Goal: Task Accomplishment & Management: Manage account settings

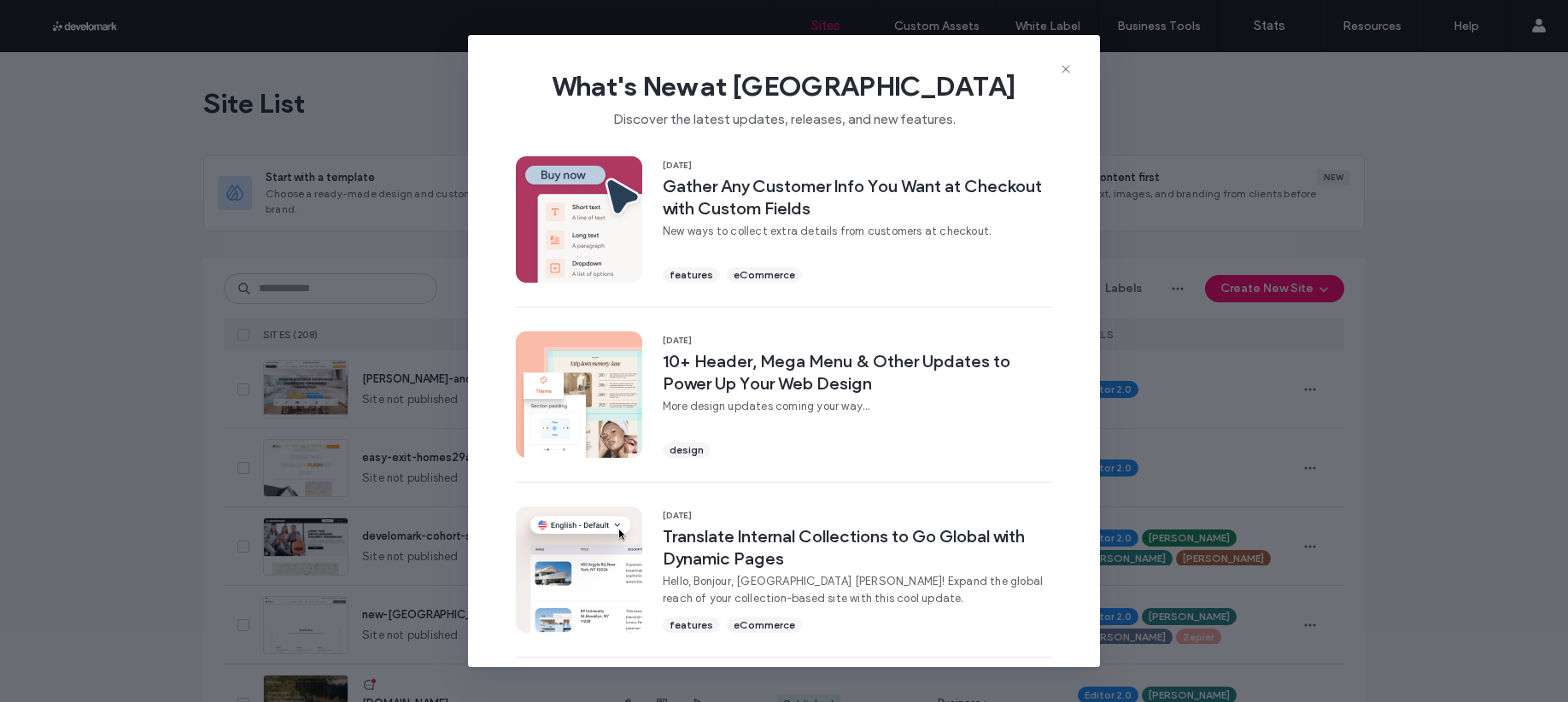
click at [1065, 69] on use at bounding box center [1065, 70] width 8 height 8
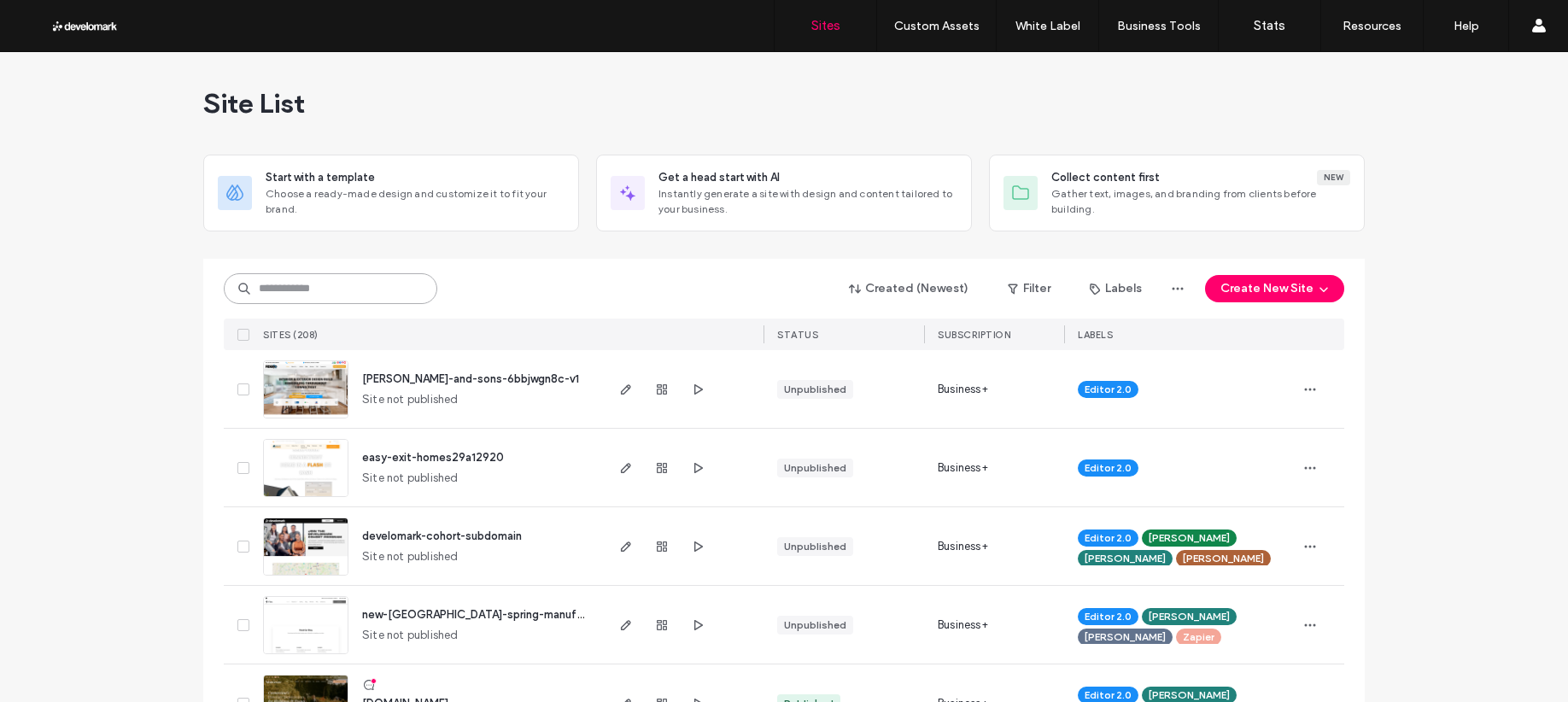
click at [366, 289] on input at bounding box center [331, 289] width 213 height 31
type input "**********"
click at [413, 288] on use at bounding box center [416, 289] width 8 height 8
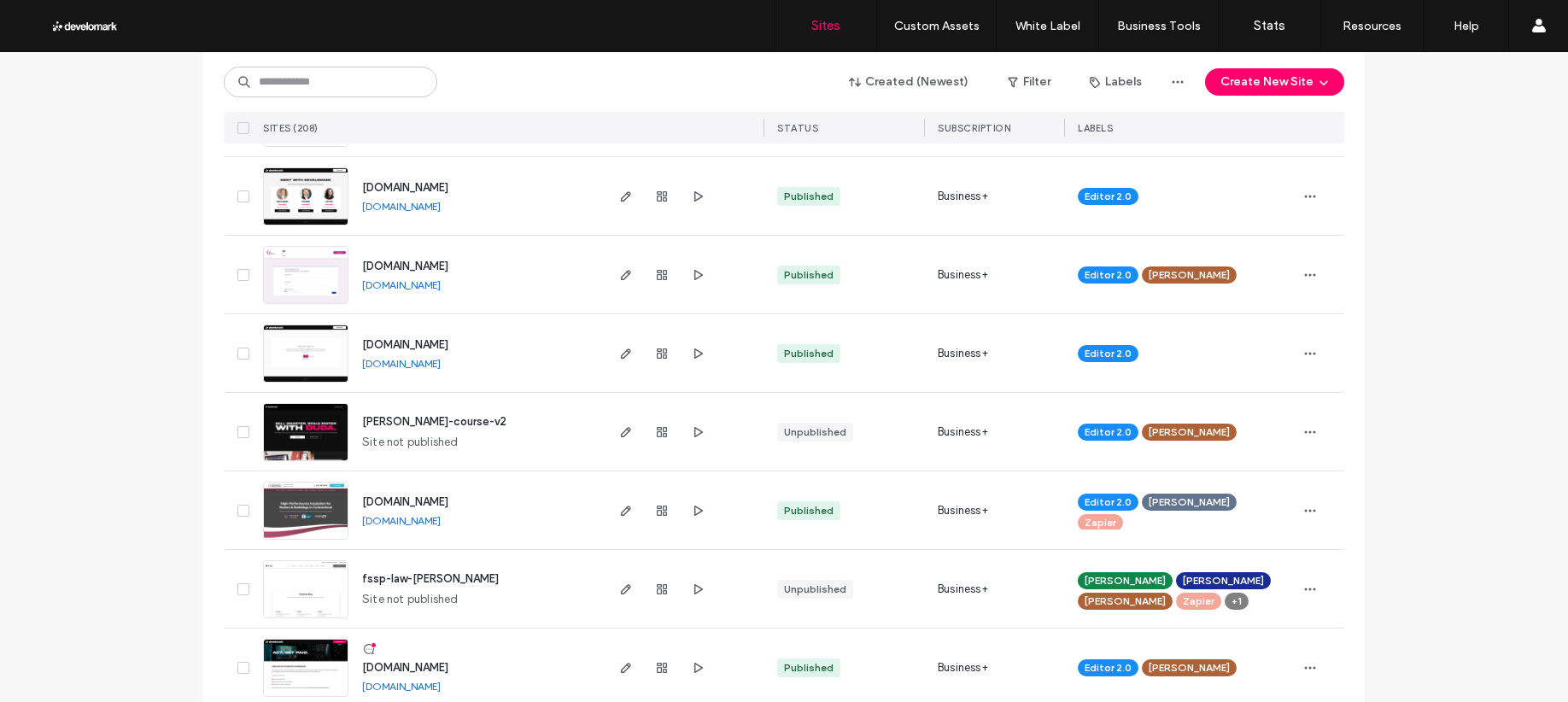
scroll to position [5603, 0]
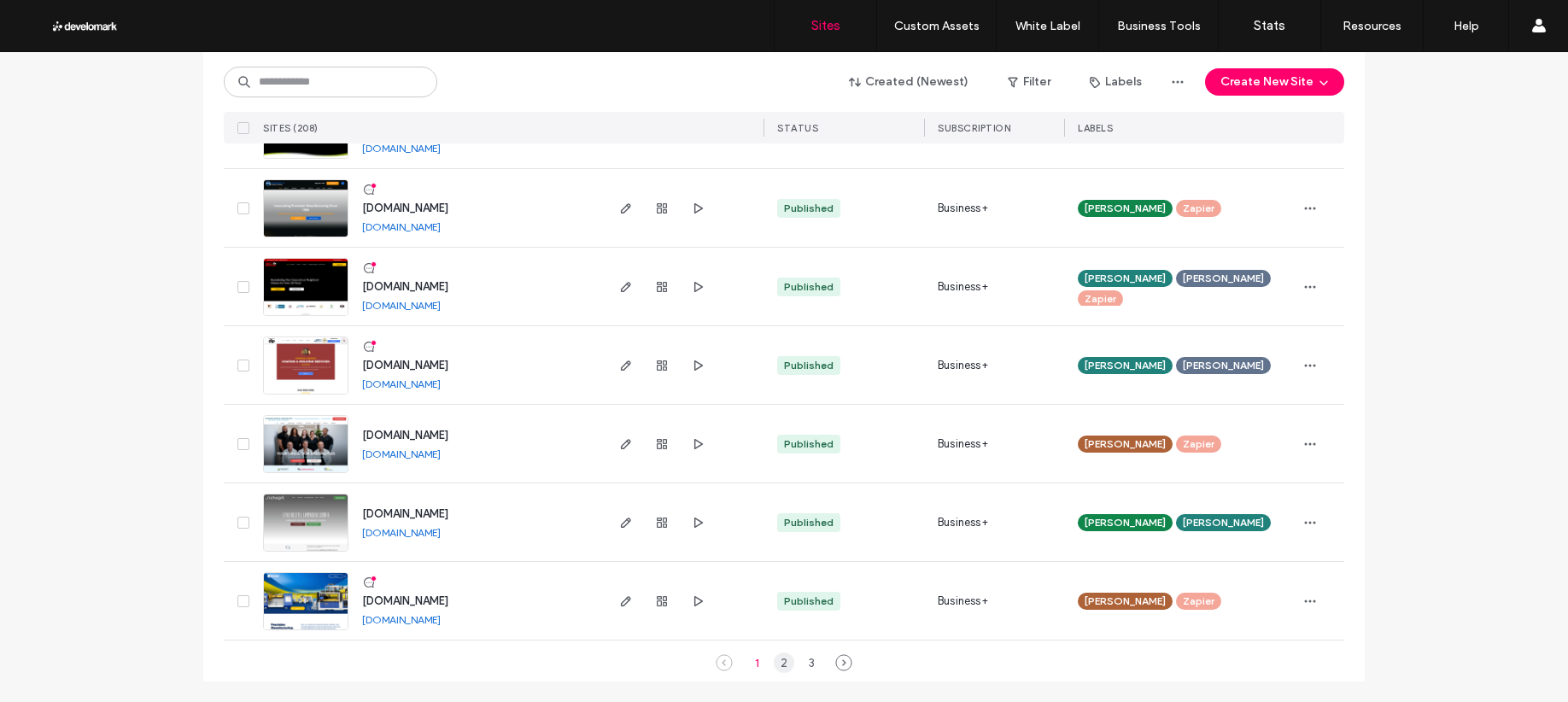
click at [782, 656] on div "2" at bounding box center [784, 662] width 21 height 21
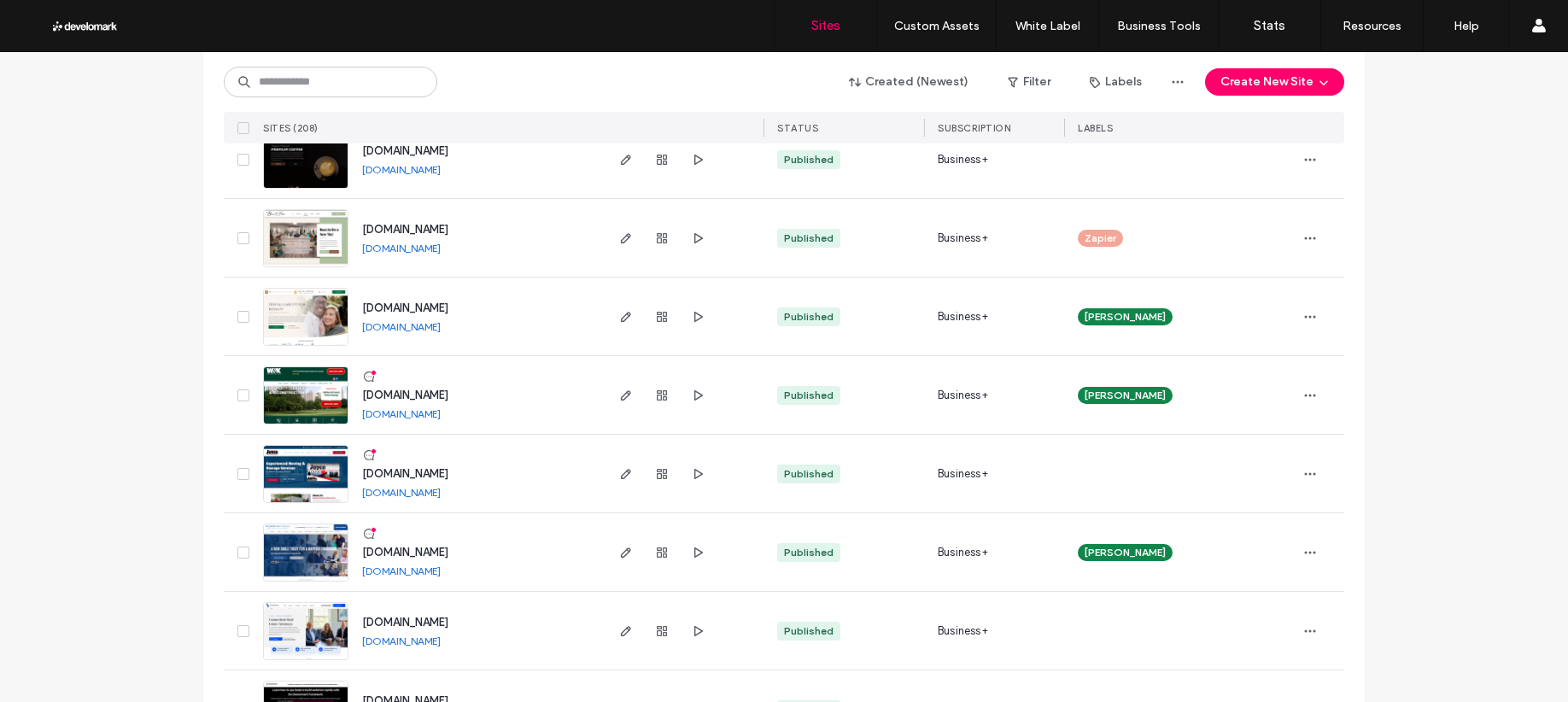
scroll to position [3520, 0]
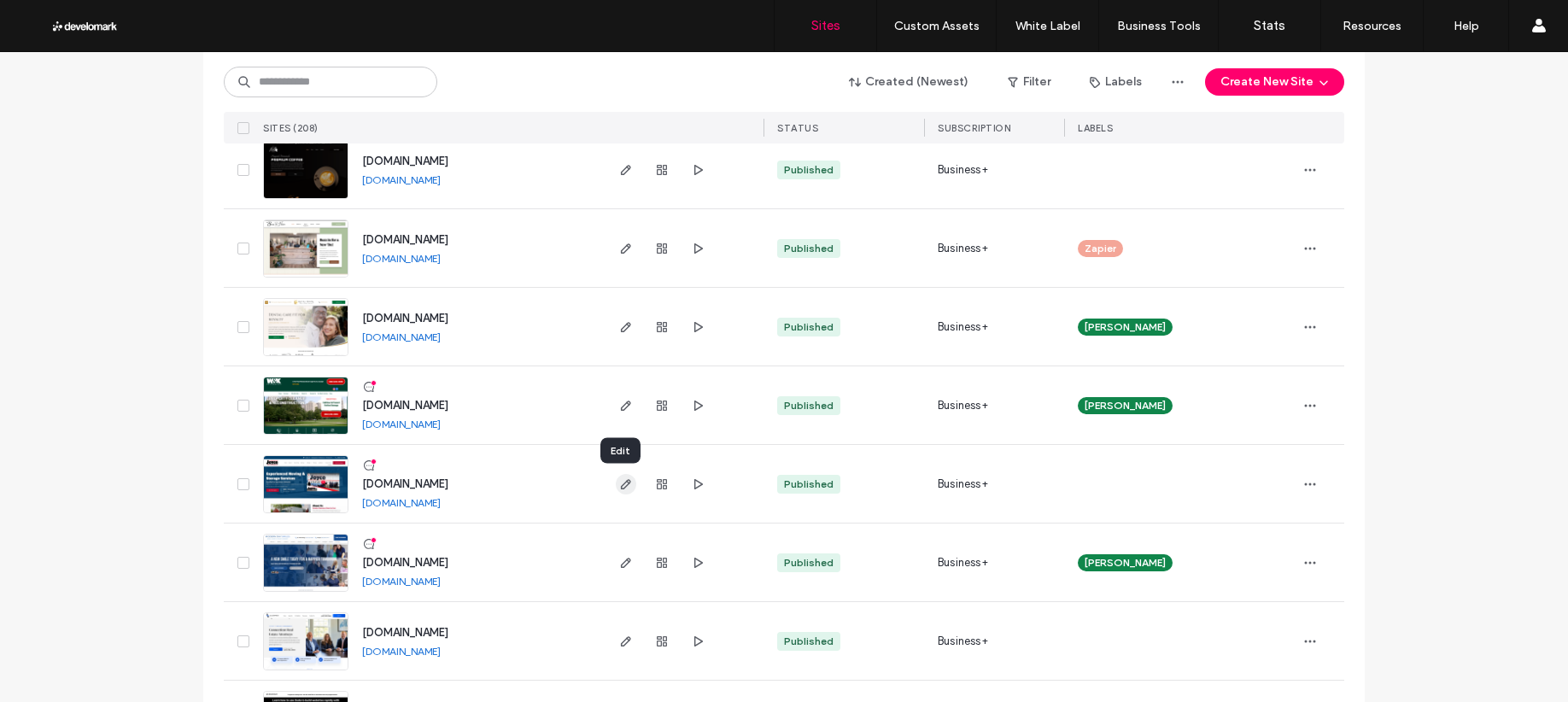
click at [617, 491] on span "button" at bounding box center [626, 484] width 21 height 21
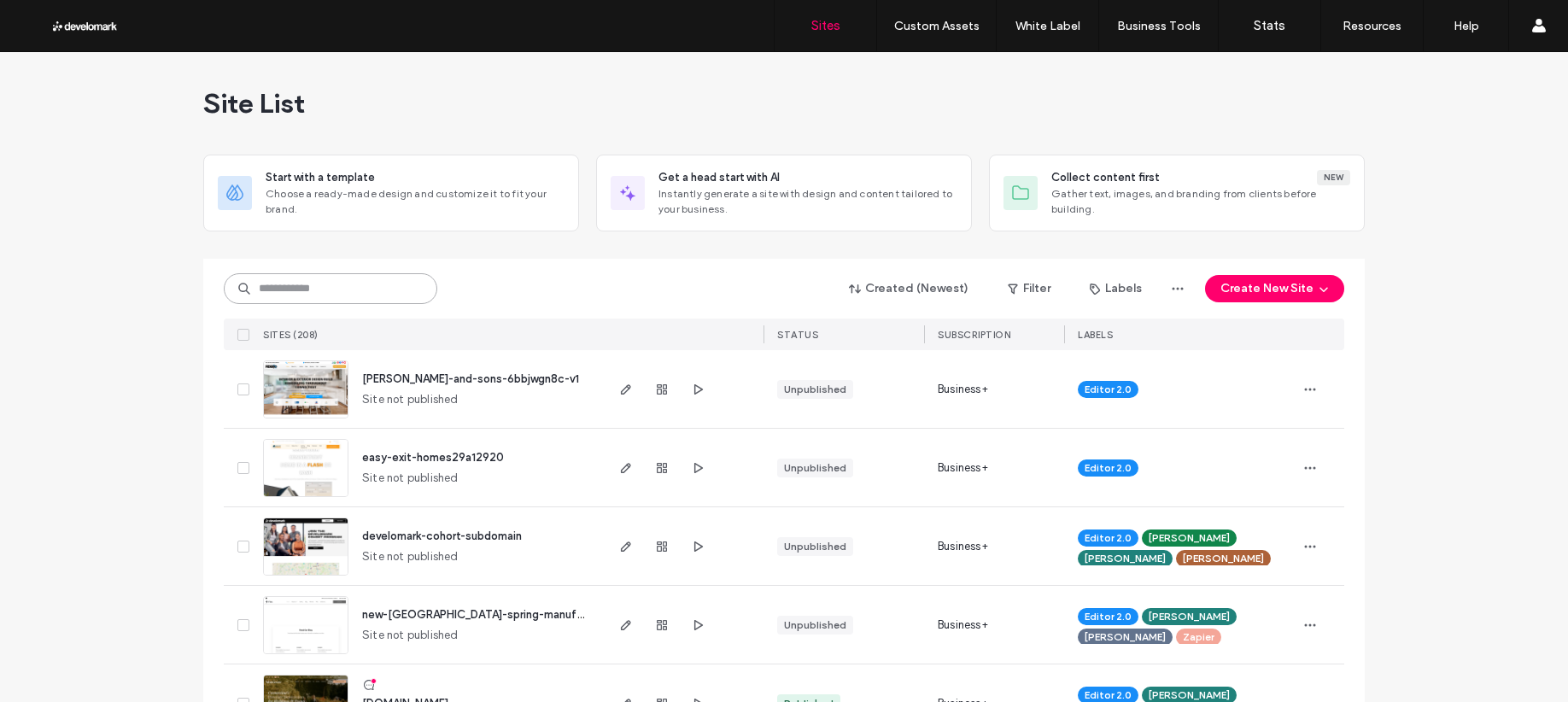
click at [369, 295] on input at bounding box center [331, 289] width 213 height 31
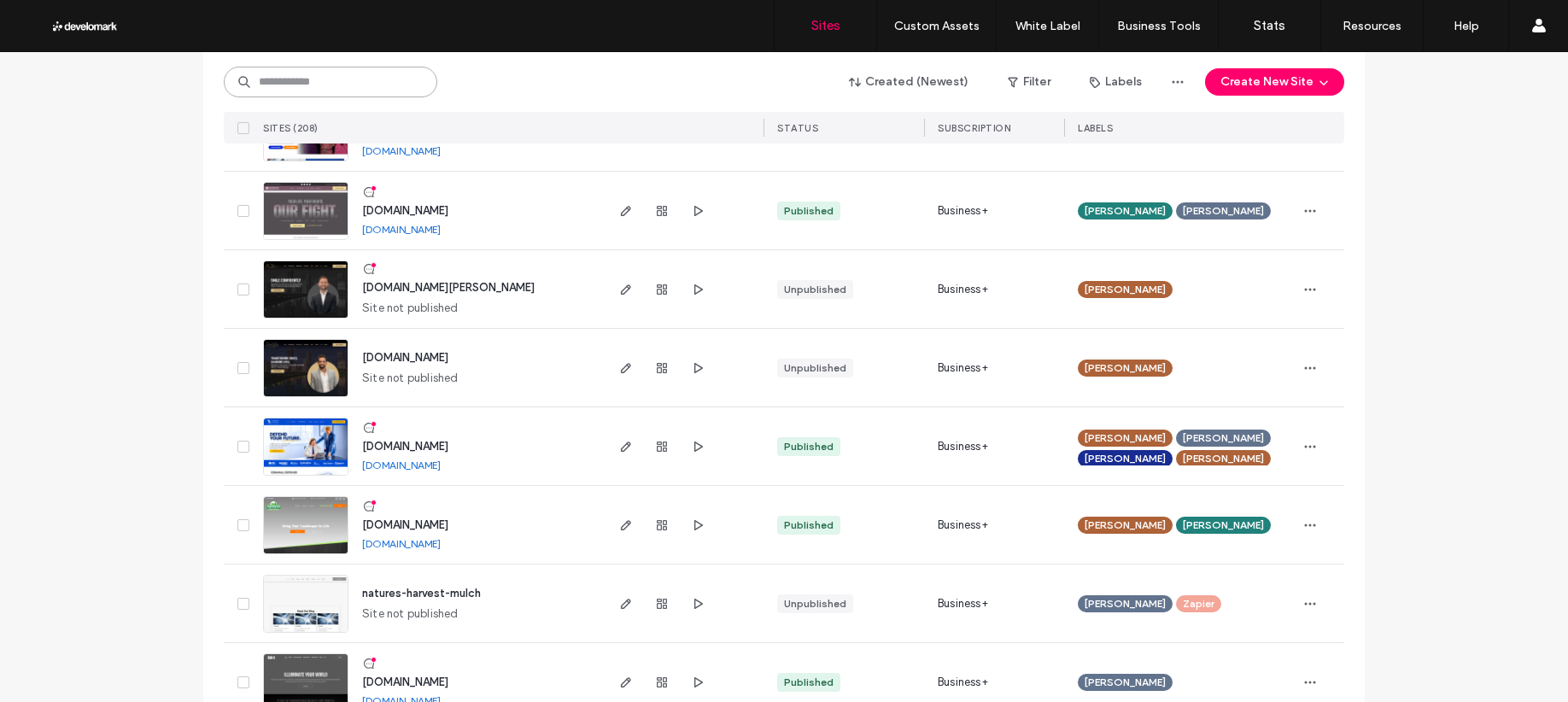
scroll to position [5603, 0]
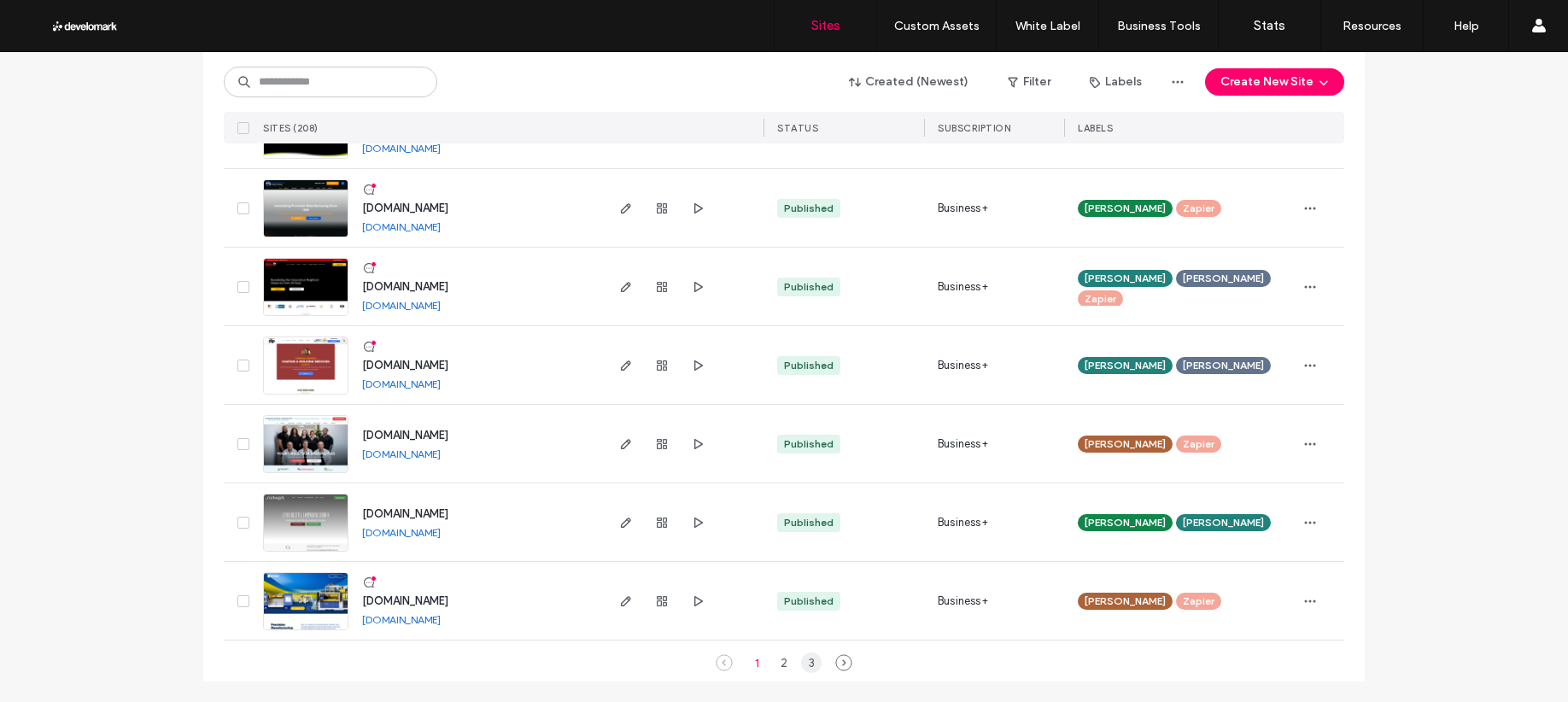
click at [805, 666] on div "3" at bounding box center [811, 662] width 21 height 21
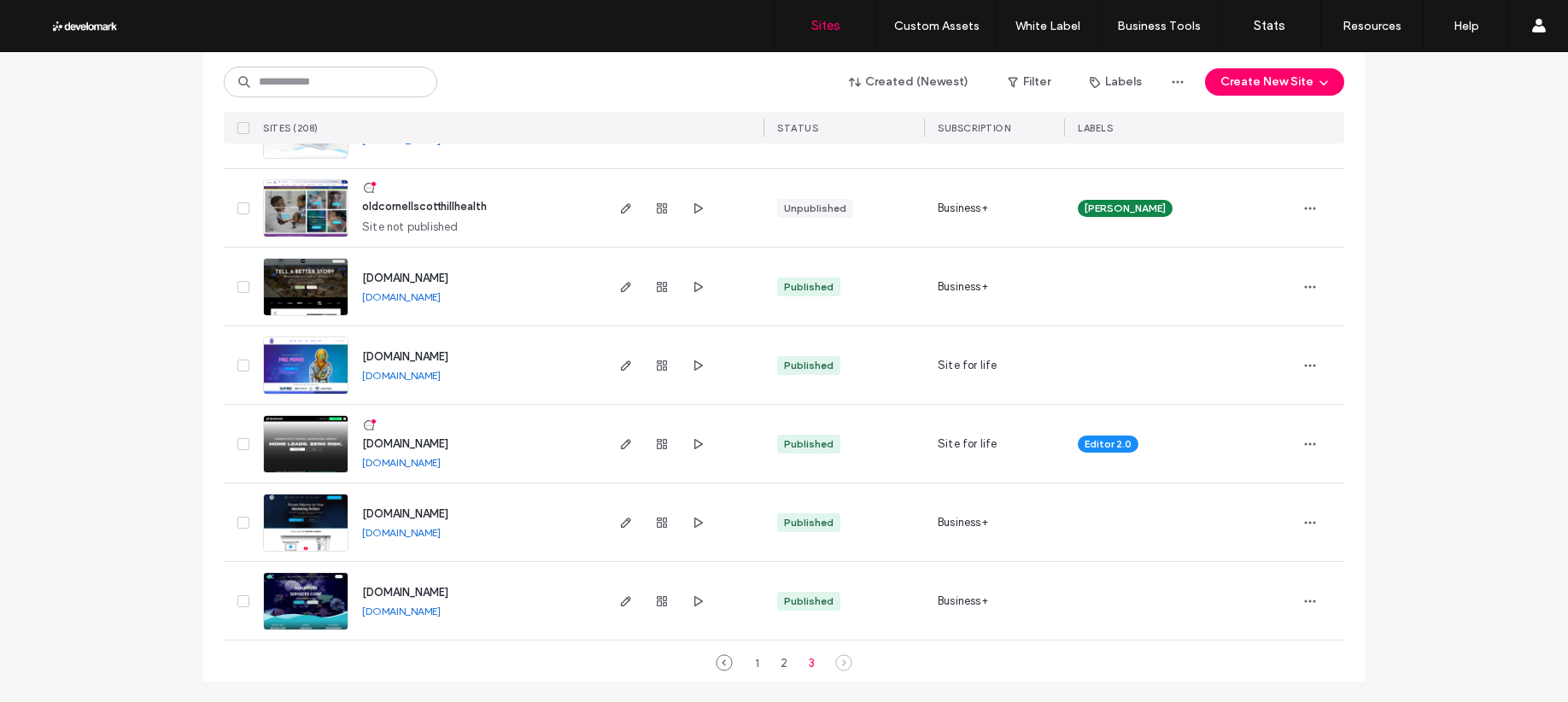
scroll to position [4268, 0]
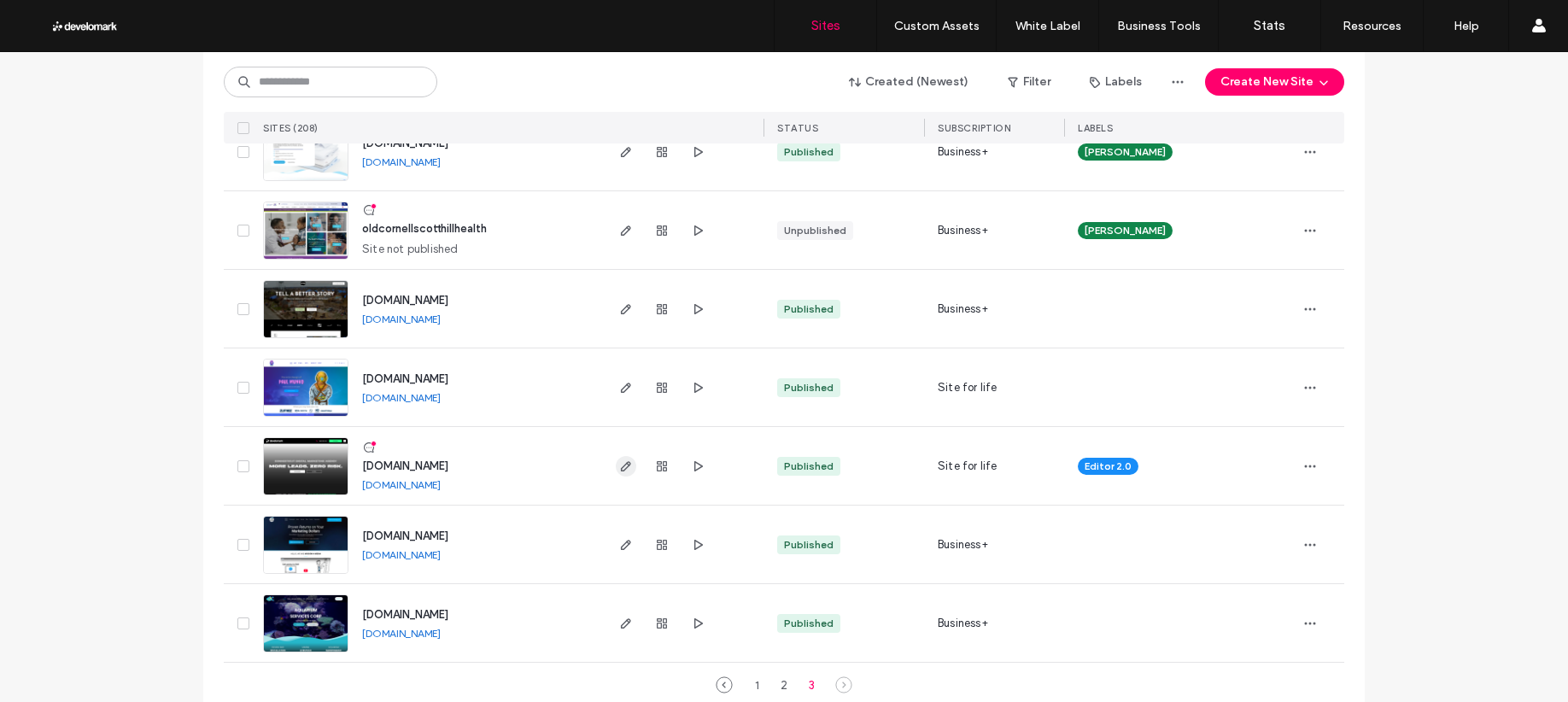
click at [623, 460] on icon "button" at bounding box center [625, 466] width 14 height 14
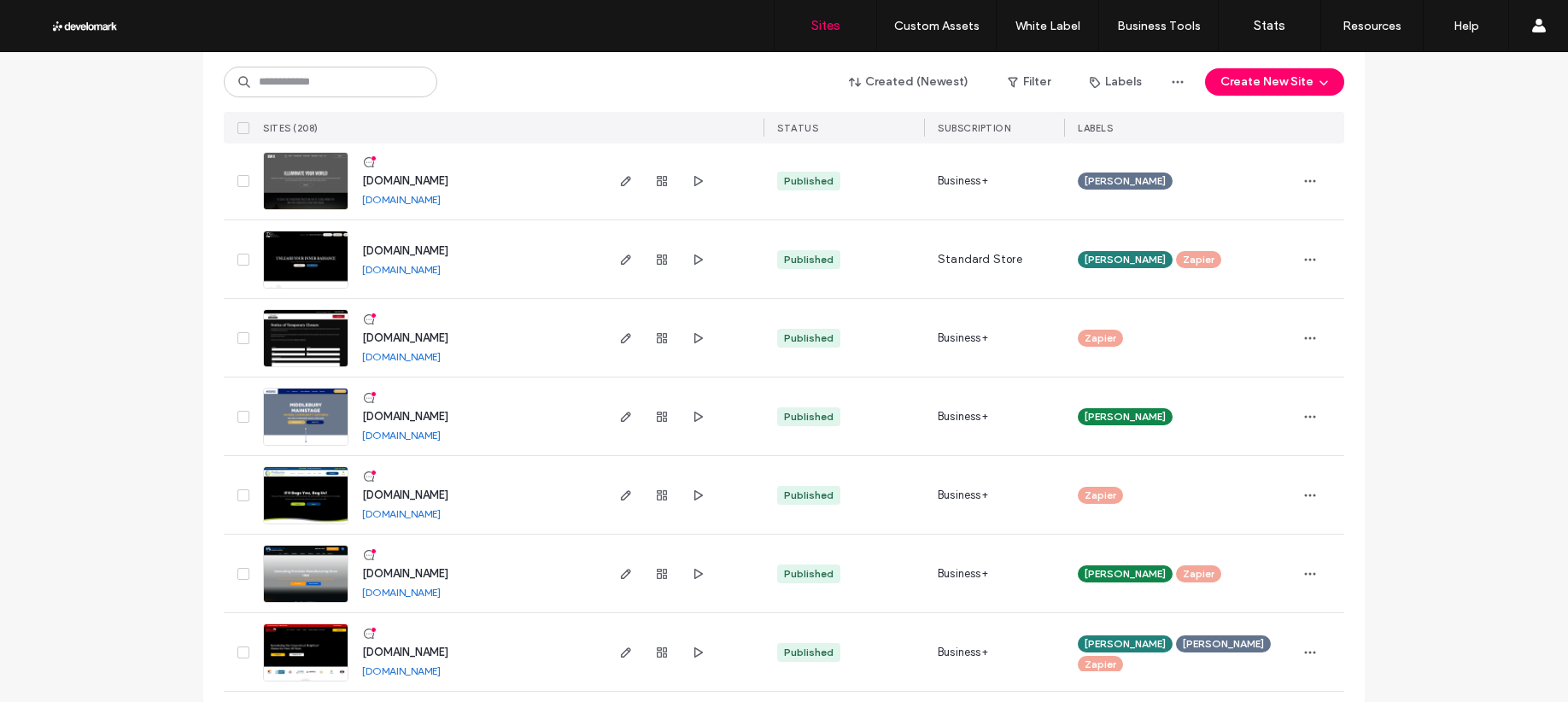
scroll to position [5603, 0]
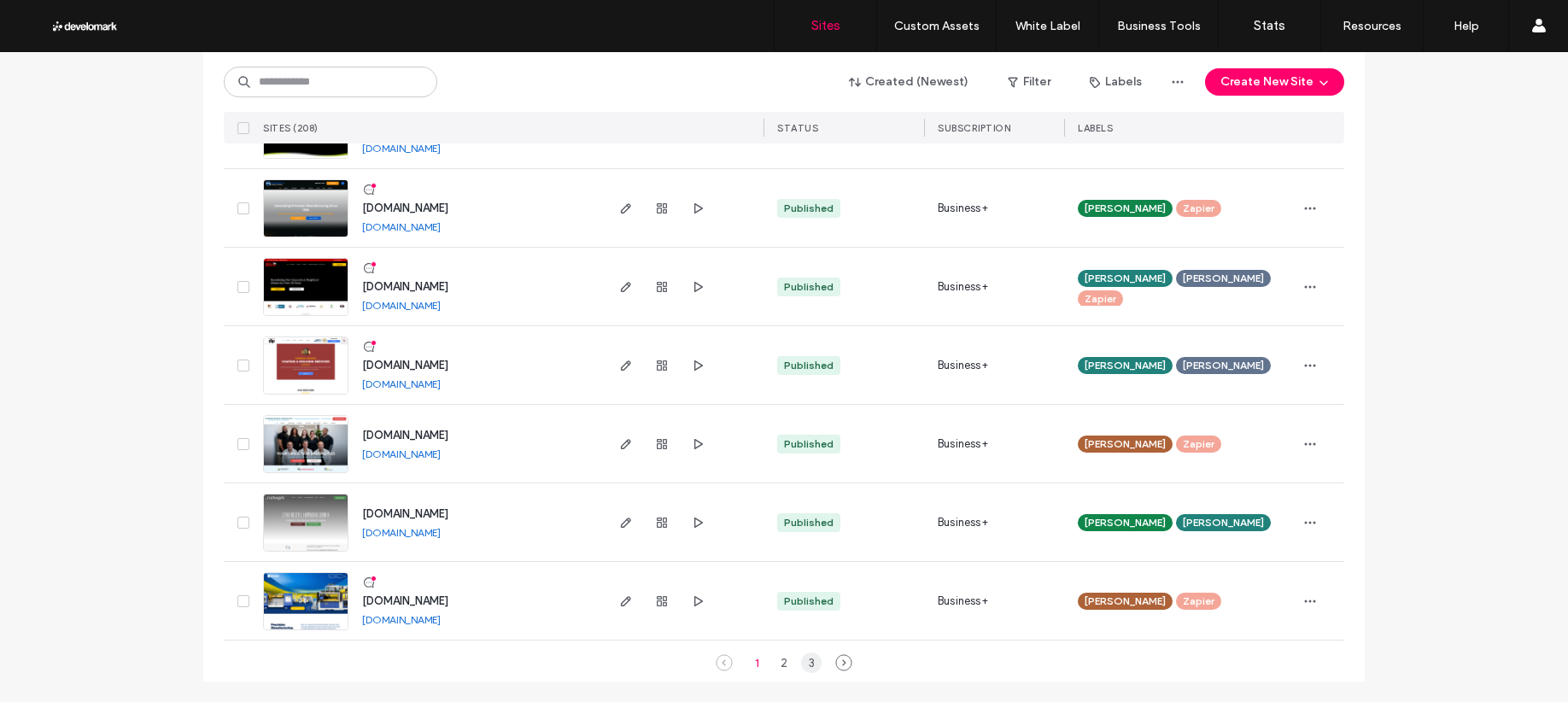
click at [810, 661] on div "3" at bounding box center [811, 662] width 21 height 21
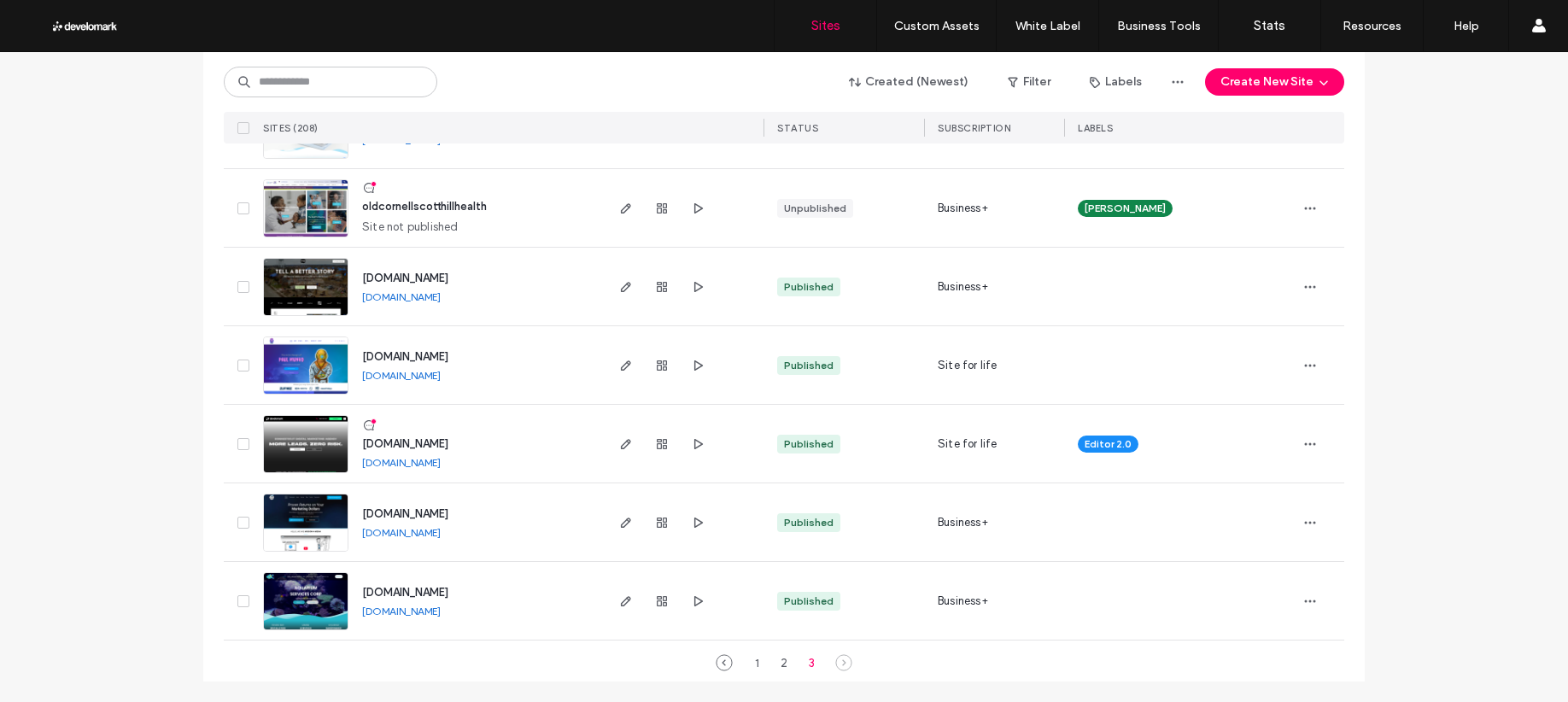
scroll to position [4268, 0]
click at [657, 444] on use "button" at bounding box center [661, 444] width 10 height 10
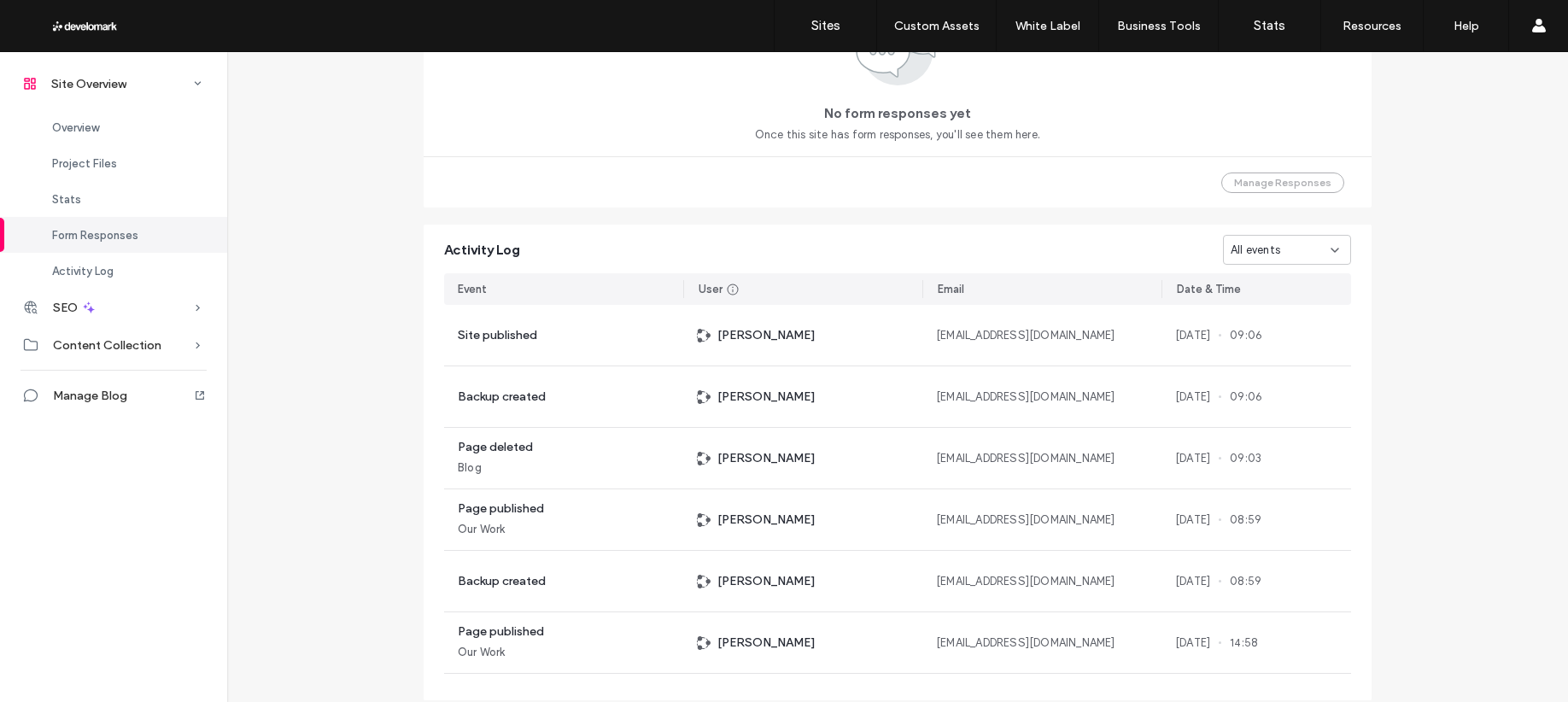
scroll to position [1277, 0]
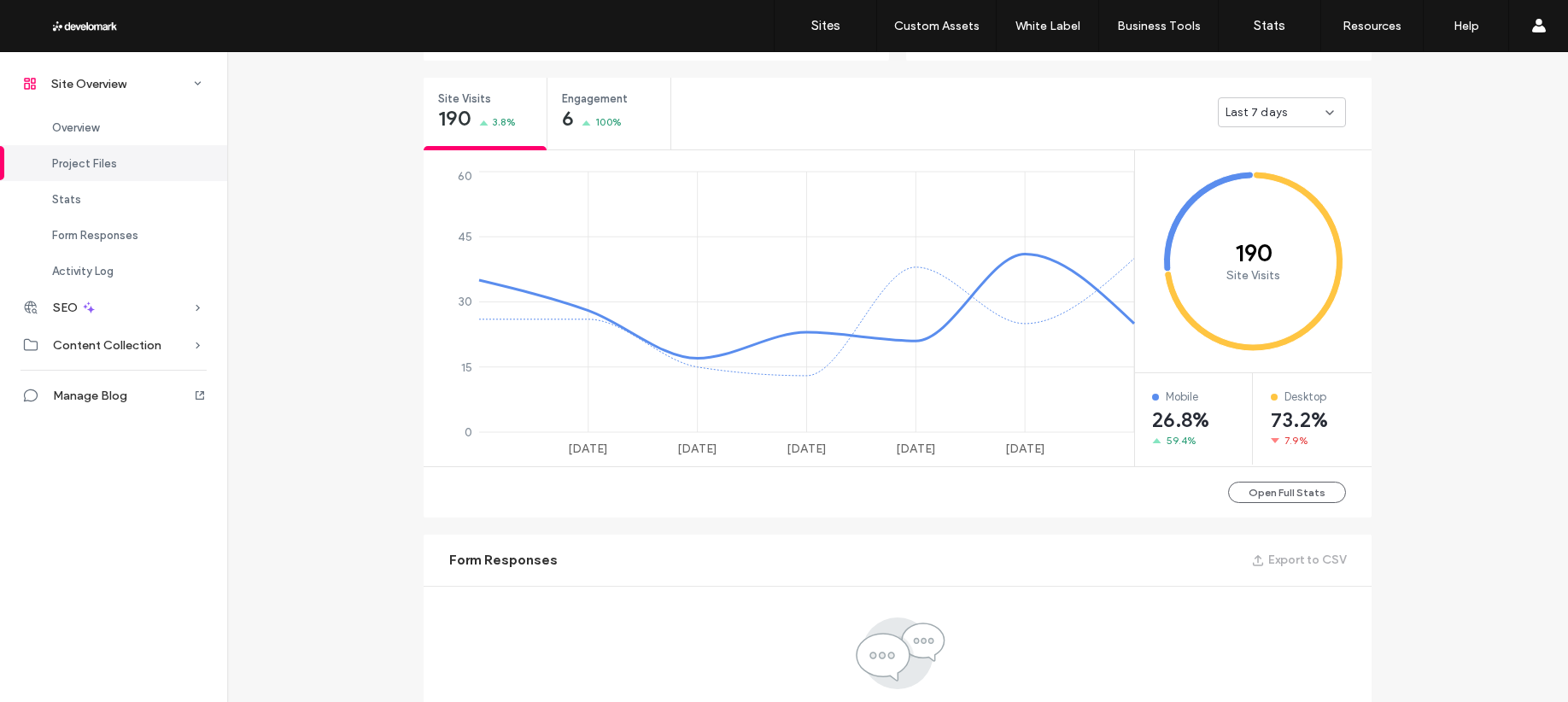
scroll to position [273, 0]
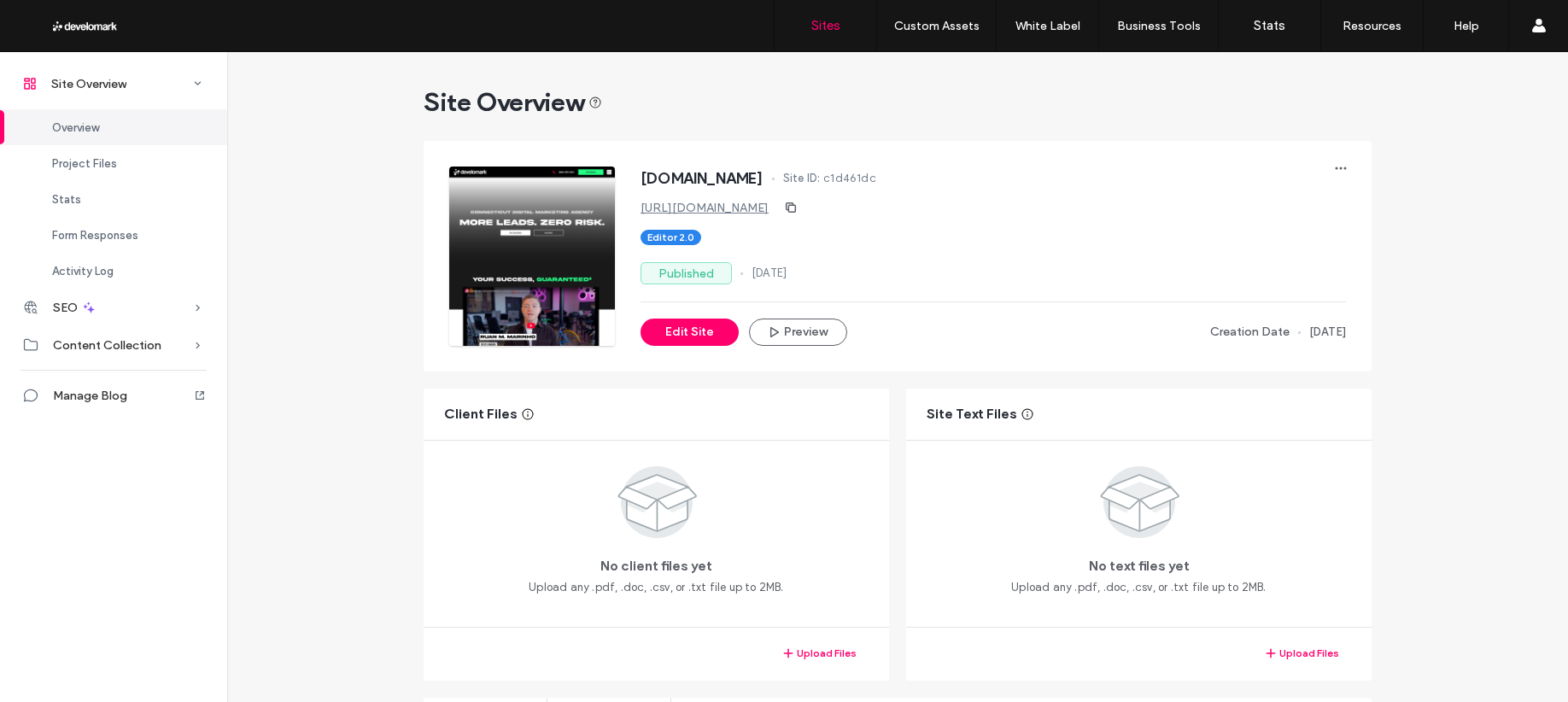
click at [838, 25] on label "Sites" at bounding box center [826, 25] width 29 height 15
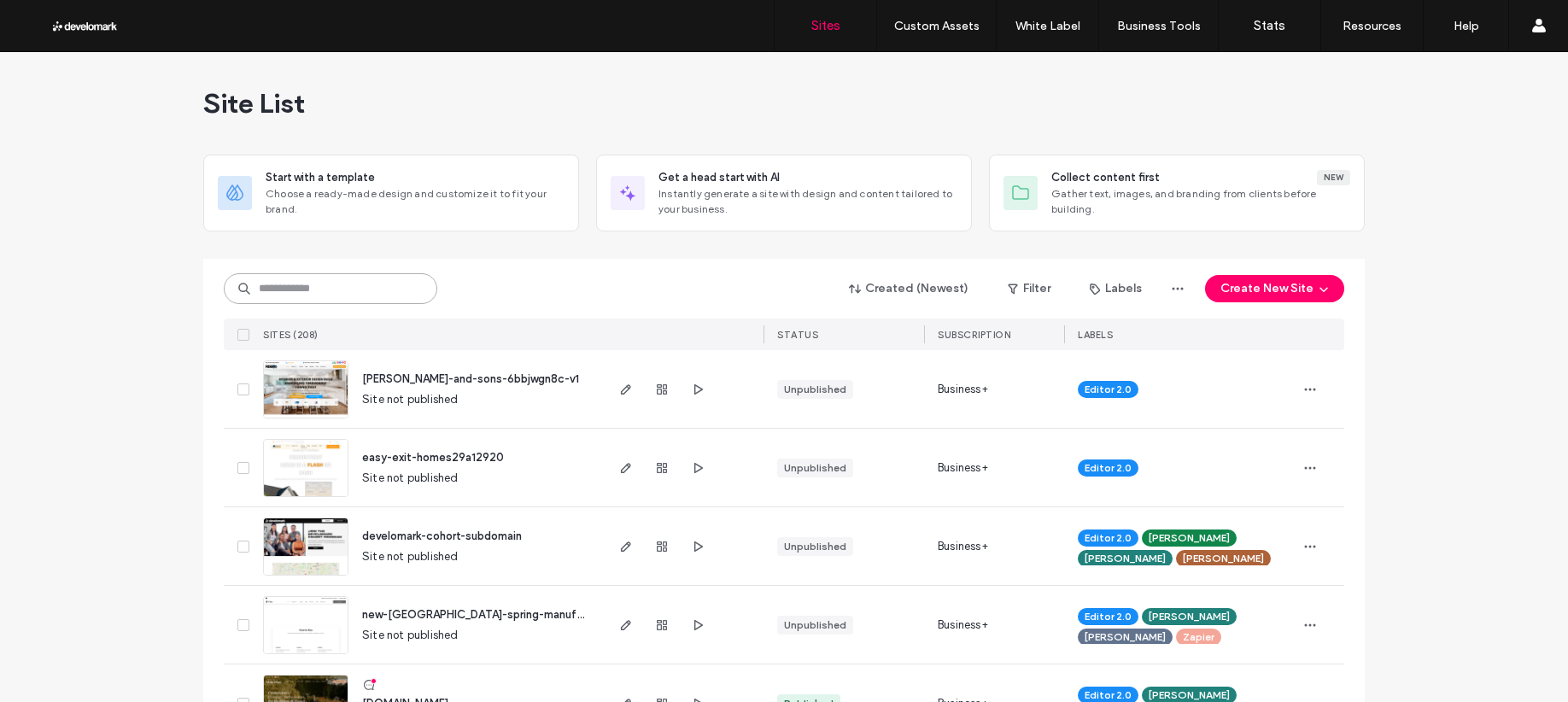
click at [313, 296] on input at bounding box center [331, 289] width 213 height 31
type input "**********"
click at [412, 293] on icon at bounding box center [416, 289] width 14 height 14
click at [612, 276] on div "Created (Newest) Filter Labels Create New Site" at bounding box center [784, 289] width 1120 height 33
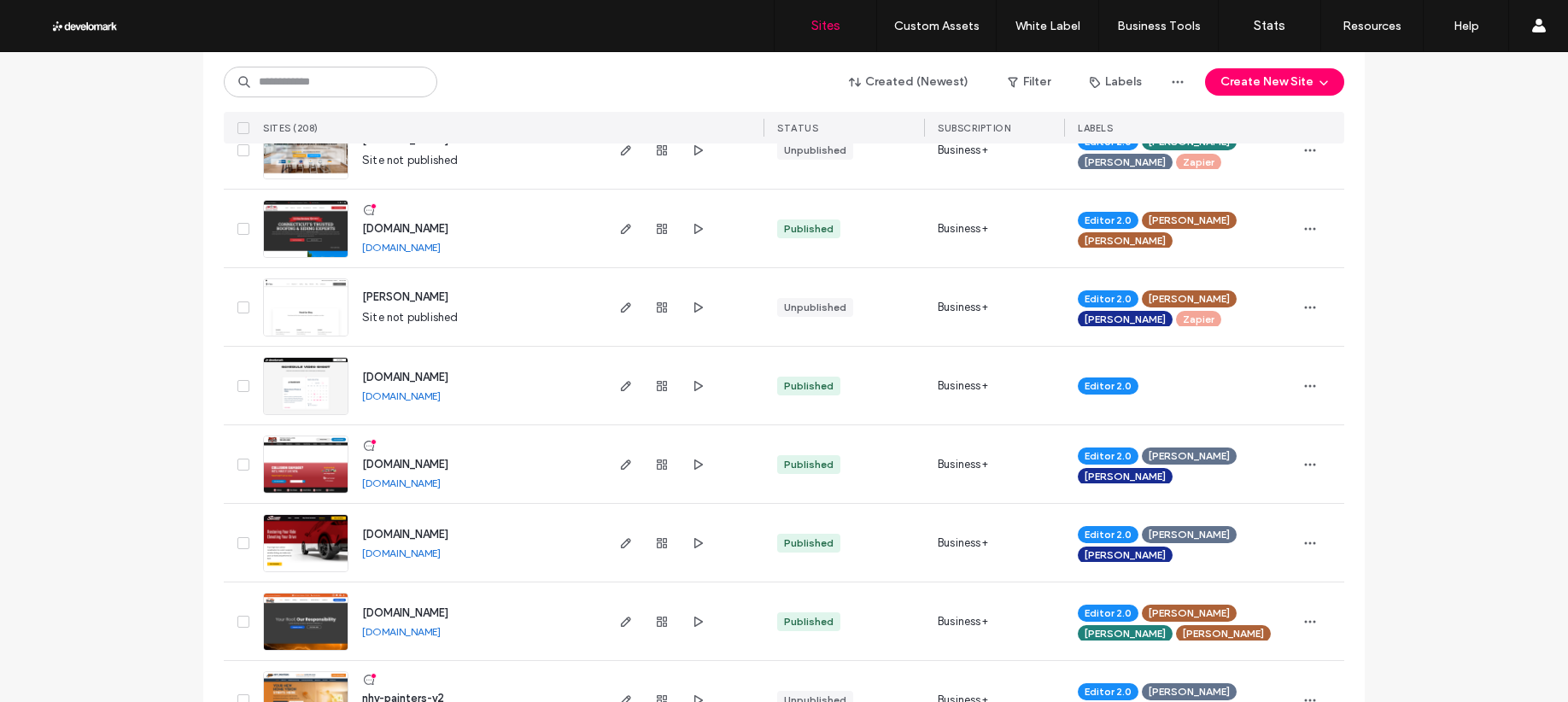
scroll to position [1889, 0]
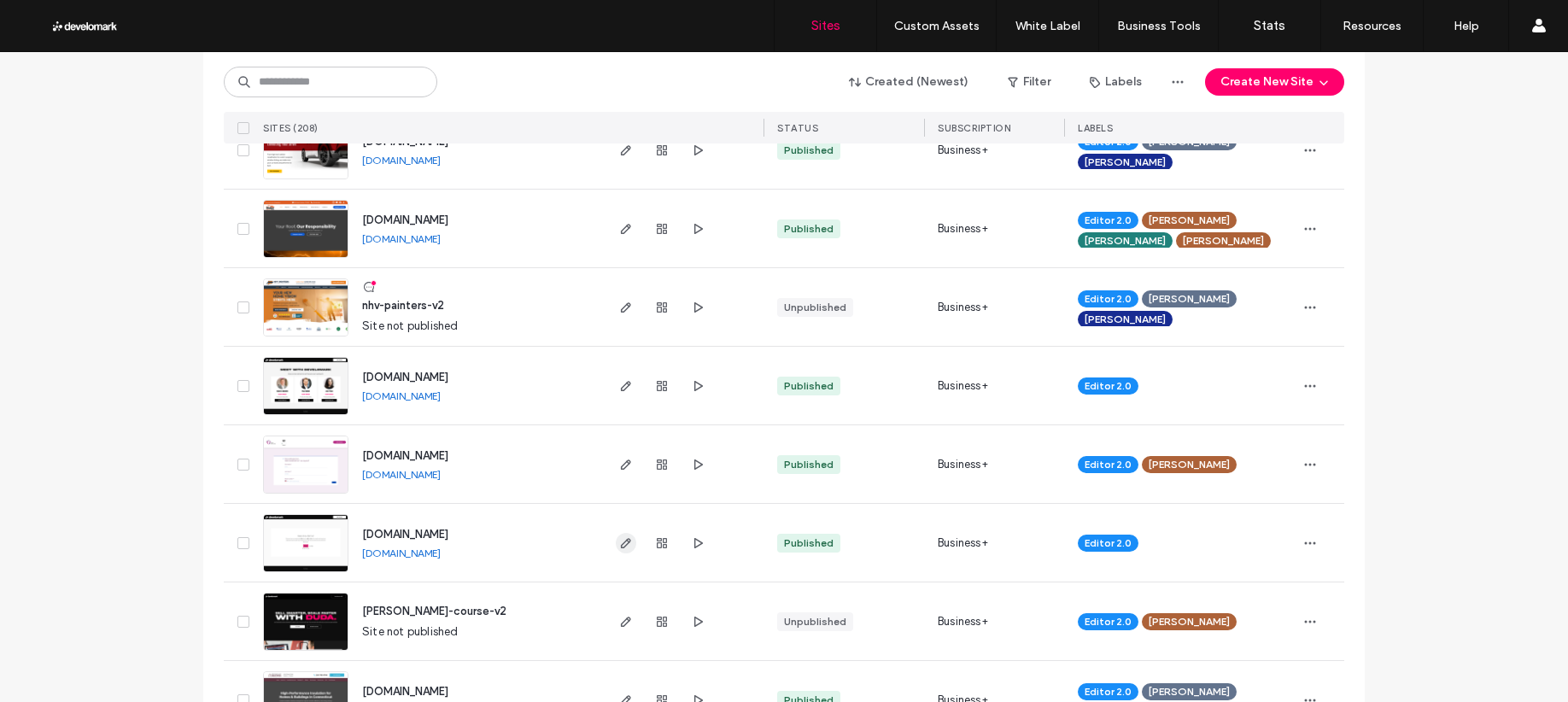
click at [621, 541] on use "button" at bounding box center [625, 543] width 10 height 10
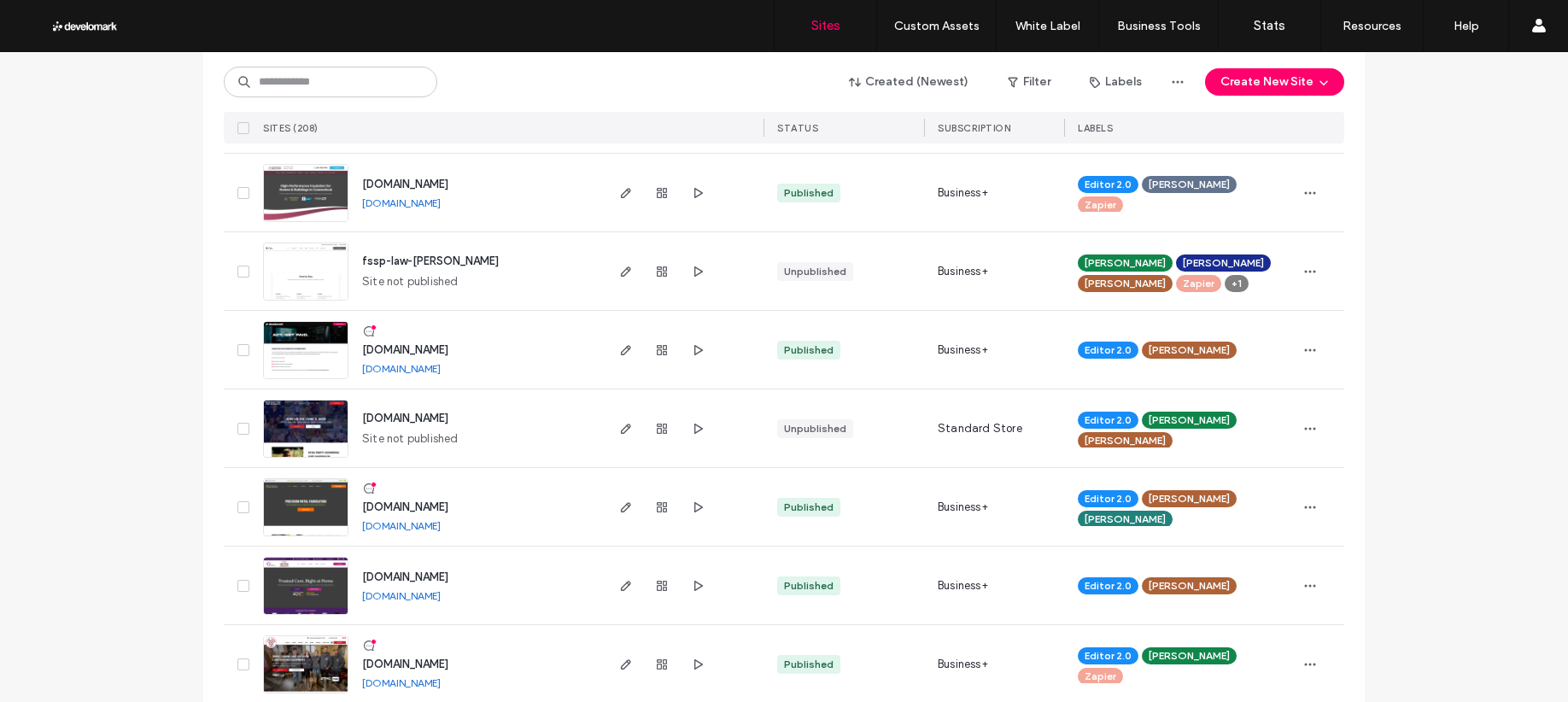
scroll to position [2408, 0]
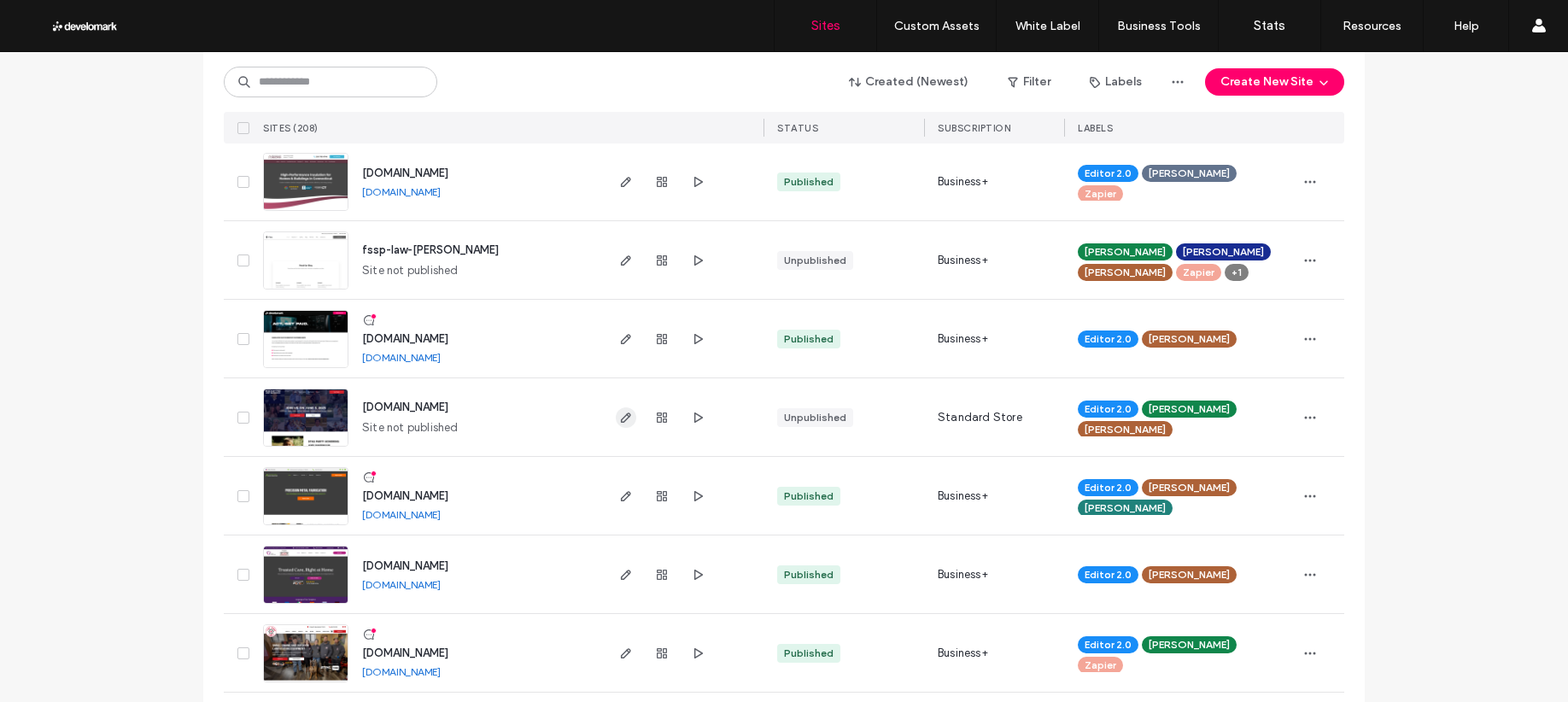
click at [619, 414] on icon "button" at bounding box center [625, 417] width 14 height 14
